Goal: Information Seeking & Learning: Find specific fact

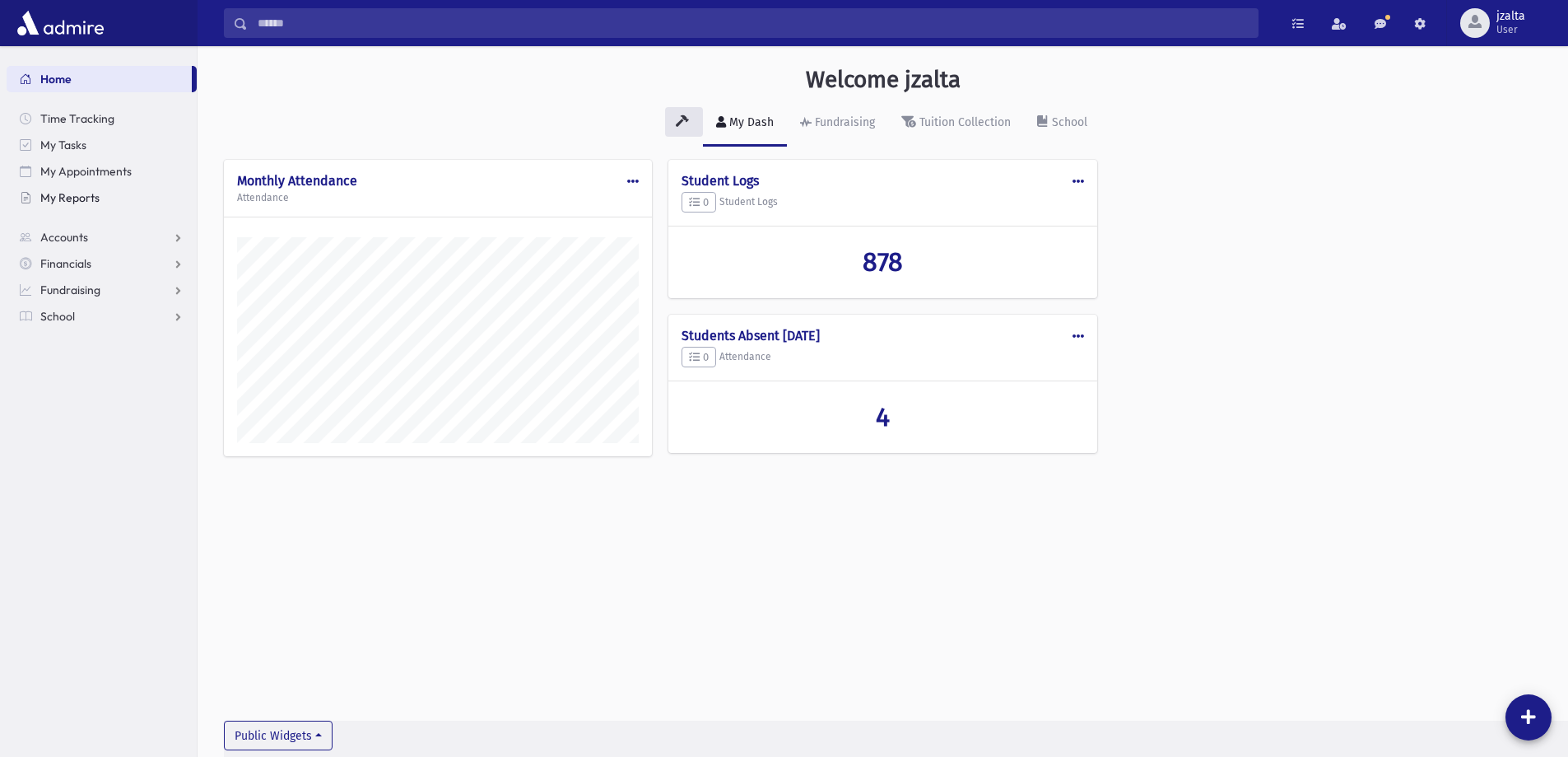
scroll to position [748, 1371]
click at [169, 318] on link "School" at bounding box center [102, 316] width 190 height 26
click at [76, 338] on span "Students" at bounding box center [72, 343] width 45 height 15
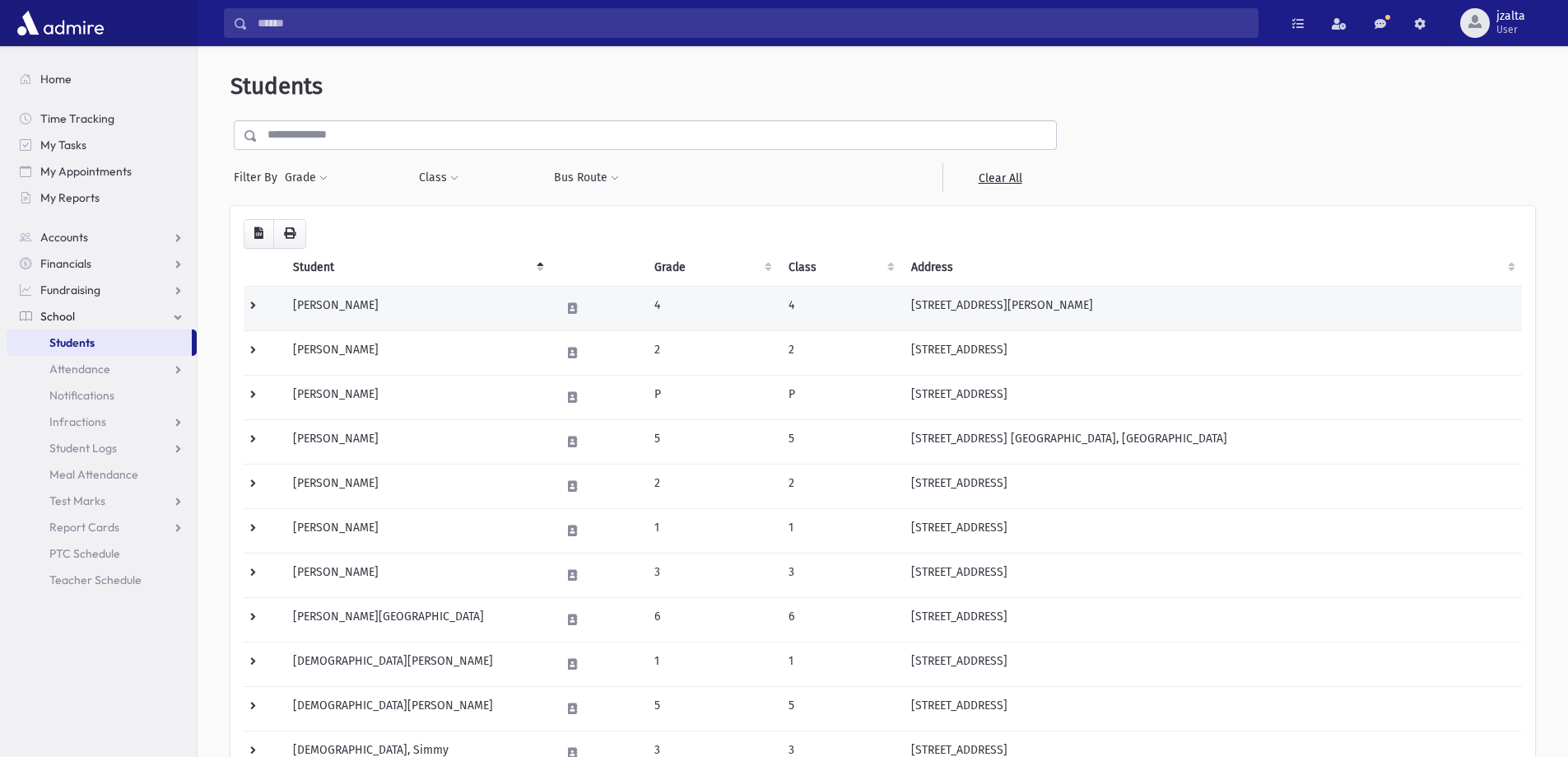
click at [449, 297] on td "Abadi, Renee" at bounding box center [417, 308] width 267 height 45
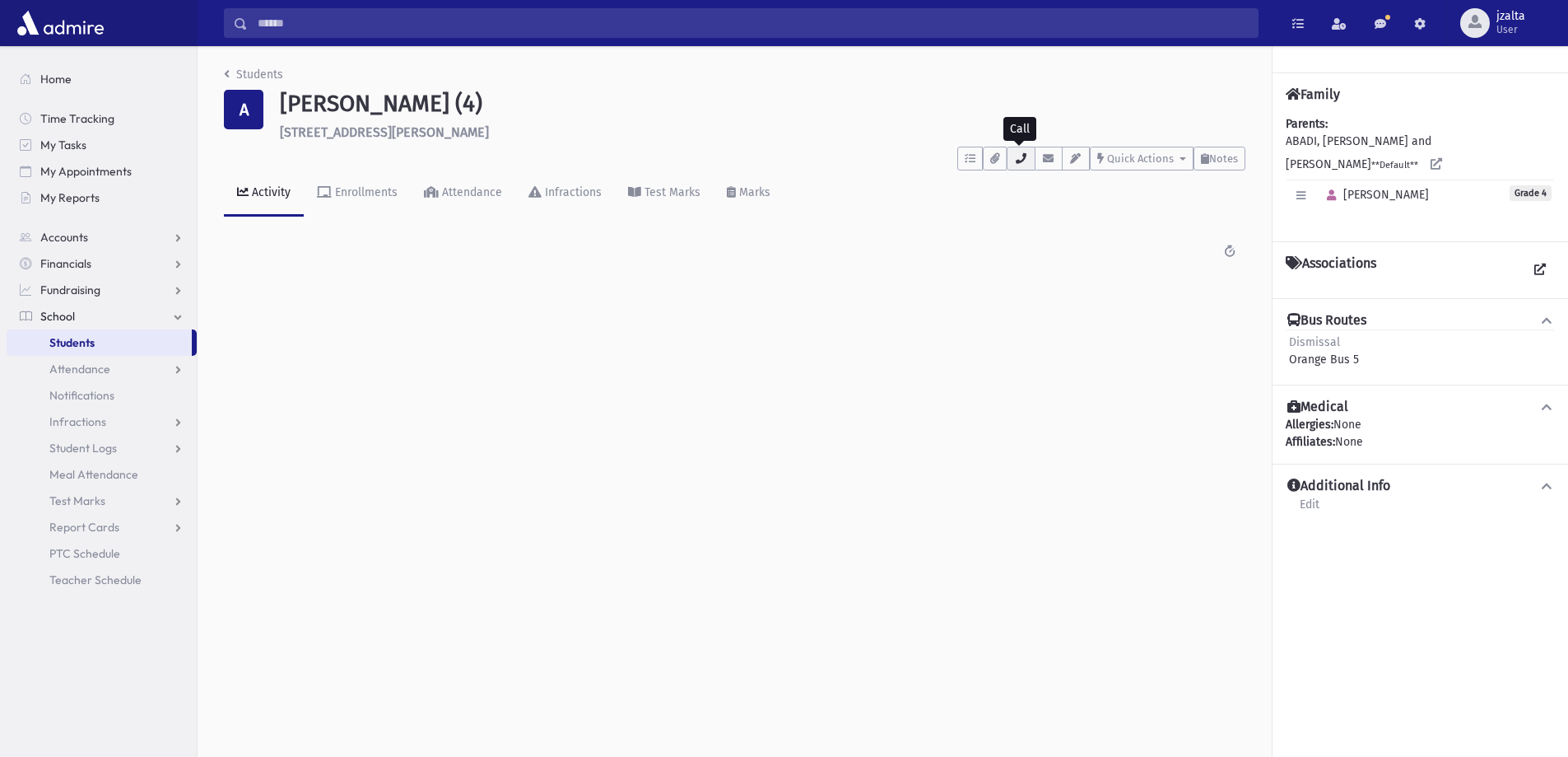
click at [1025, 166] on button "button" at bounding box center [1020, 158] width 28 height 24
click at [246, 76] on link "Students" at bounding box center [254, 74] width 60 height 14
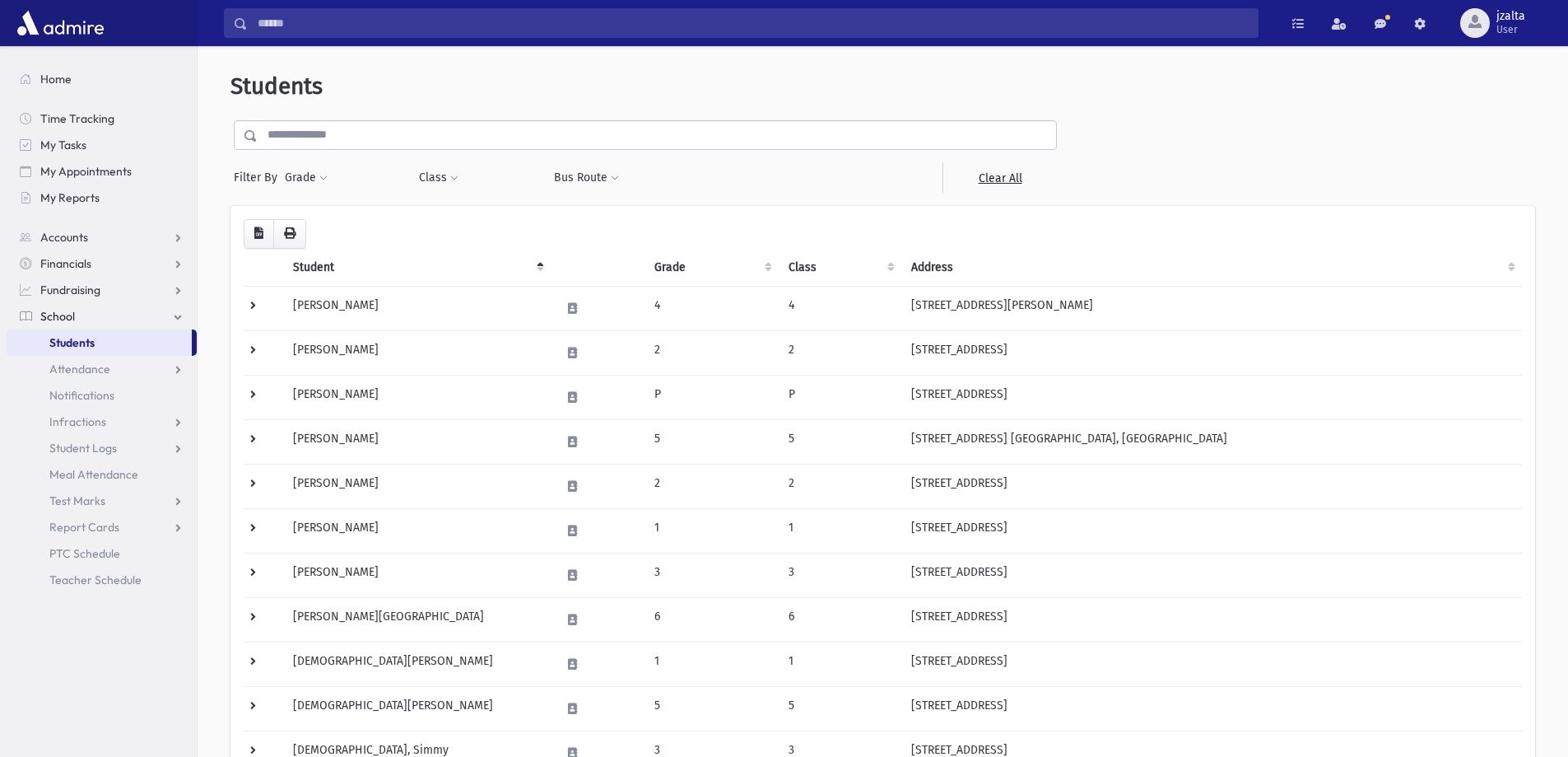
click at [296, 139] on input "text" at bounding box center [657, 134] width 799 height 29
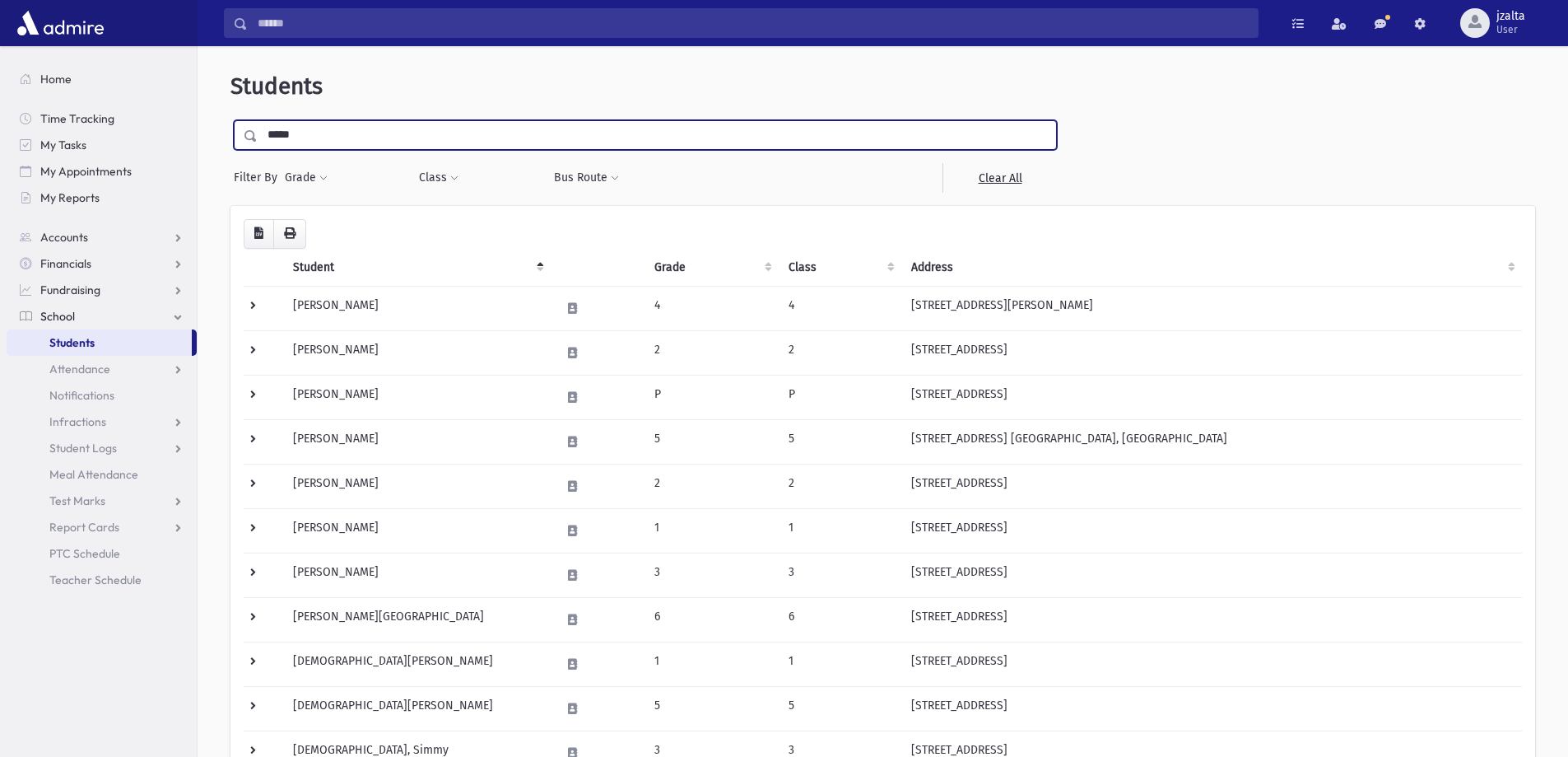
type input "*****"
click at [230, 120] on input "submit" at bounding box center [253, 131] width 46 height 22
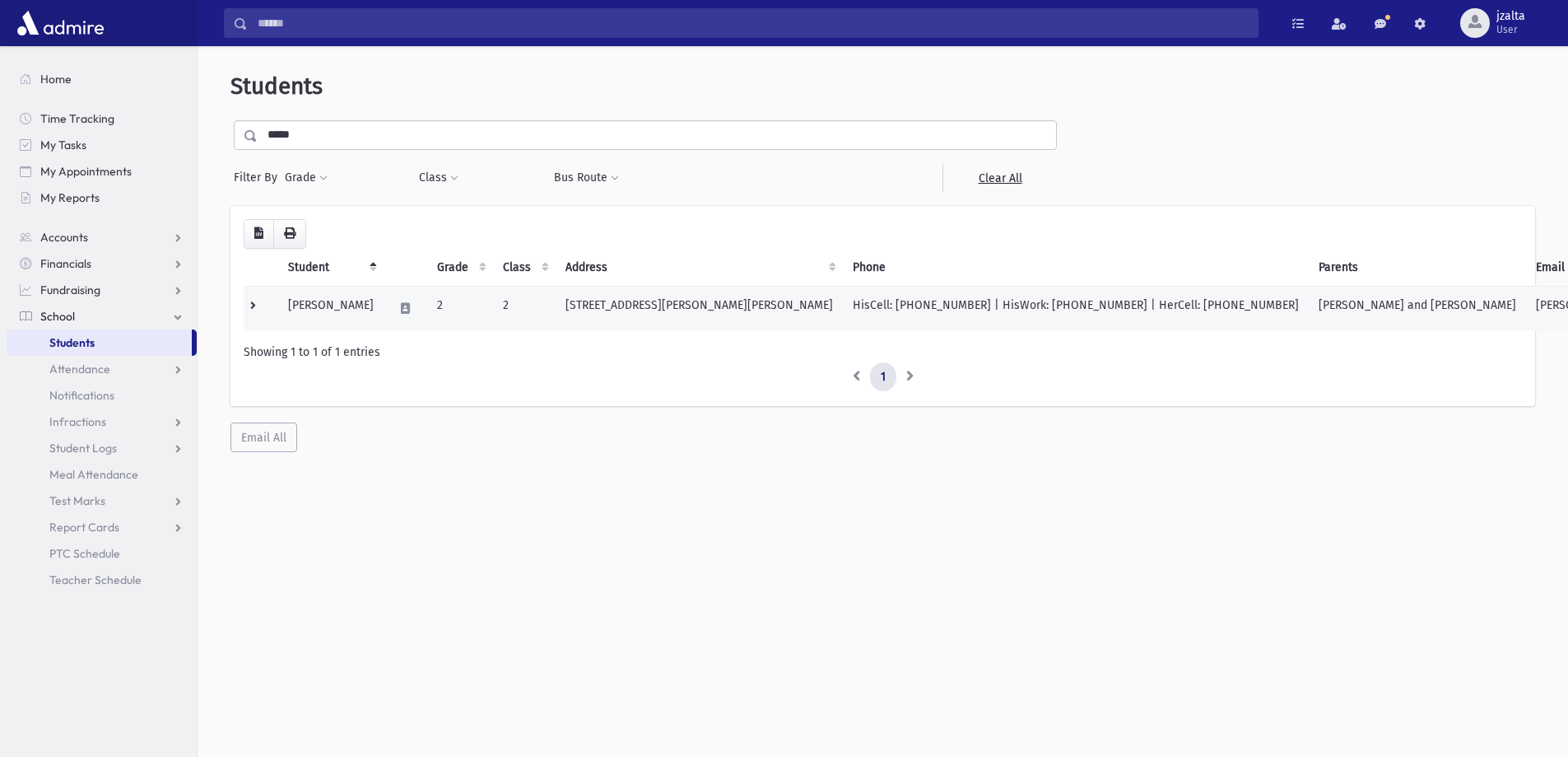
click at [774, 297] on td "34 Muncy Dr West Long Branch, NJ 07764" at bounding box center [700, 308] width 287 height 45
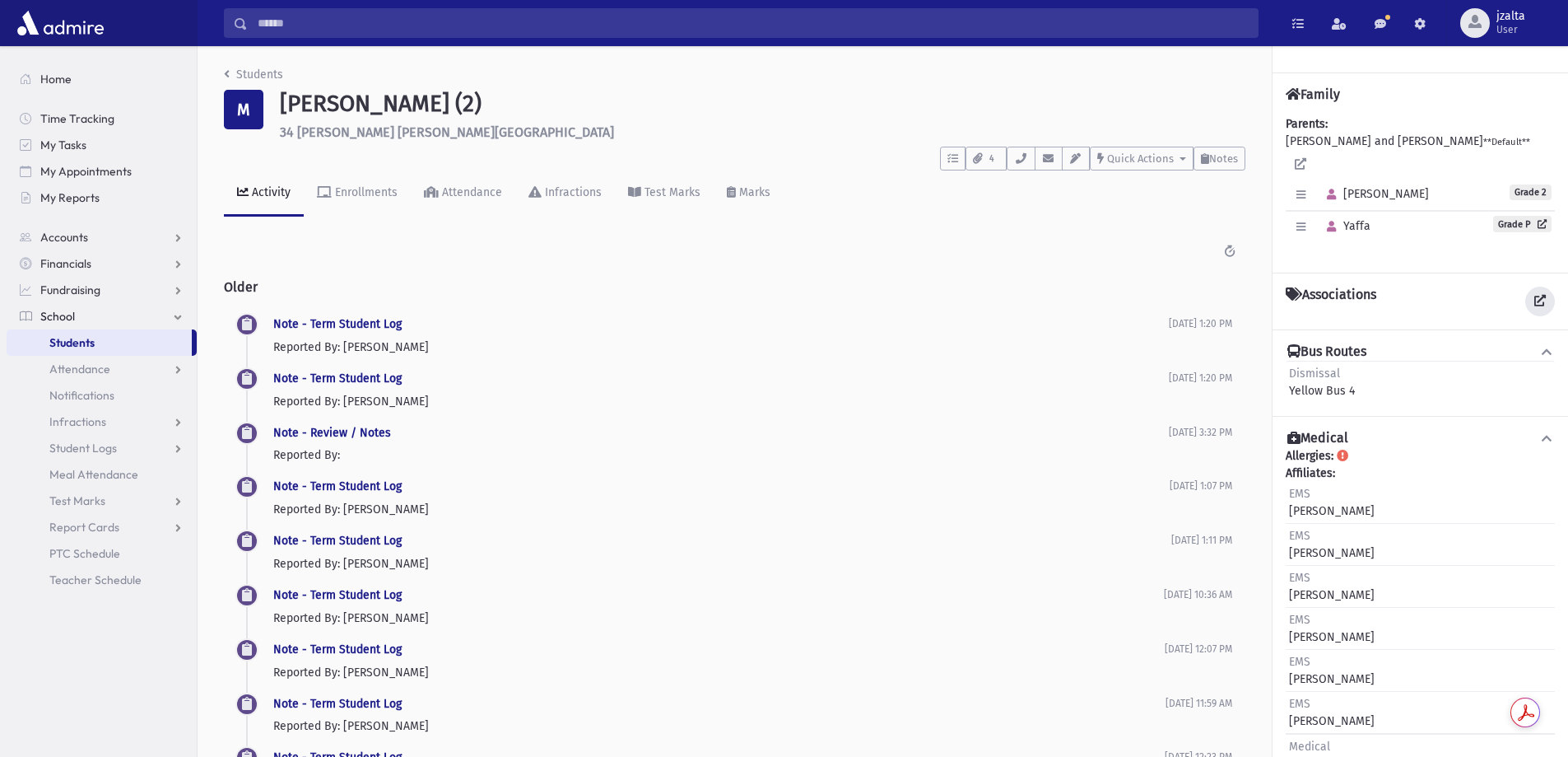
click at [1535, 295] on icon at bounding box center [1540, 301] width 12 height 12
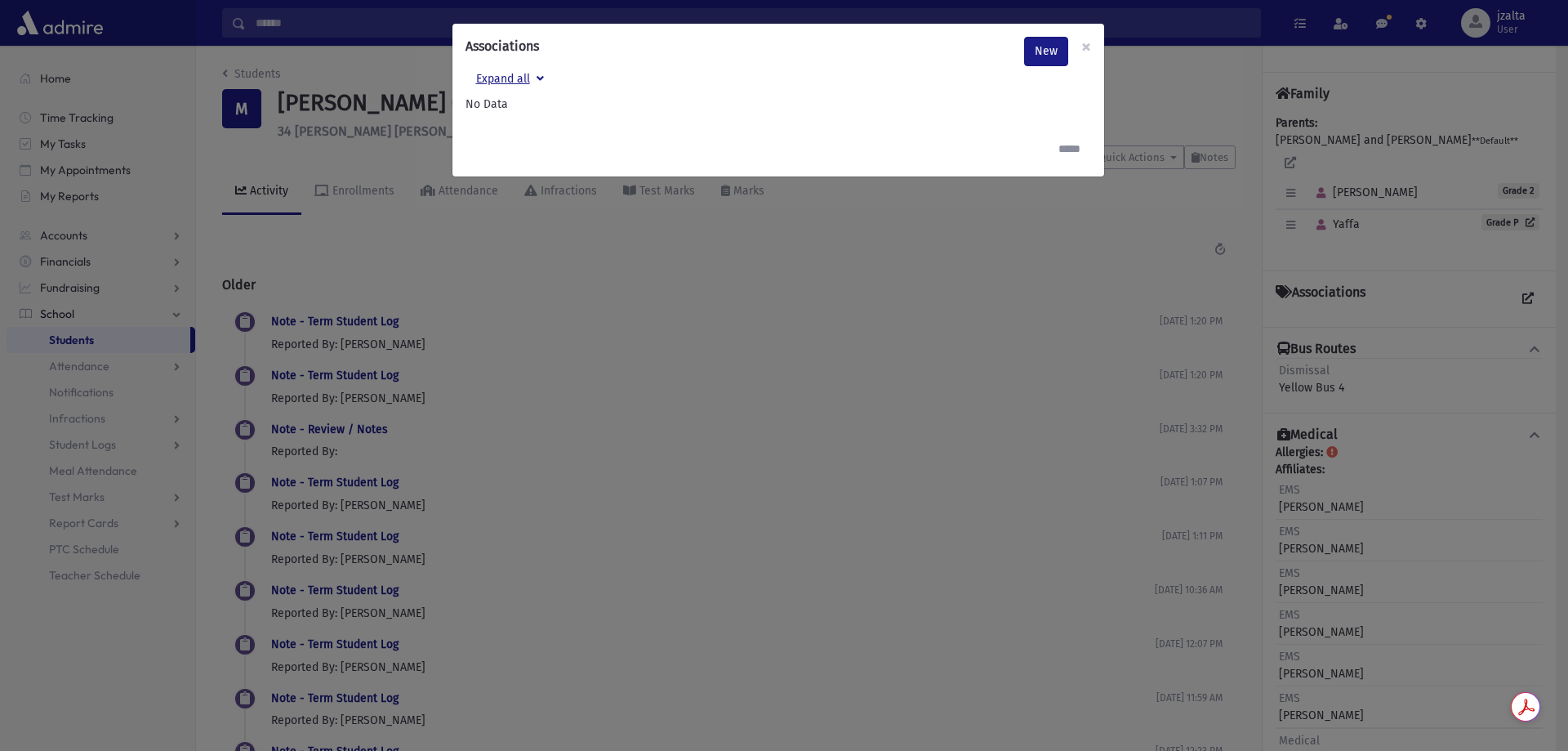
click at [524, 83] on button "Expand all" at bounding box center [510, 80] width 89 height 29
click at [538, 84] on button "Collapse all" at bounding box center [514, 80] width 97 height 29
